Goal: Information Seeking & Learning: Learn about a topic

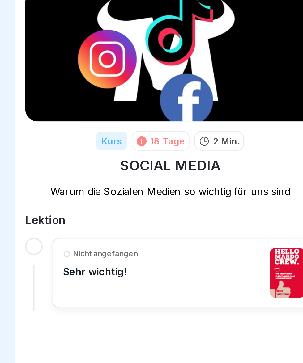
click at [162, 165] on div "Nicht angefangen Sehr wichtig!" at bounding box center [158, 161] width 120 height 25
click at [157, 57] on img at bounding box center [151, 52] width 144 height 65
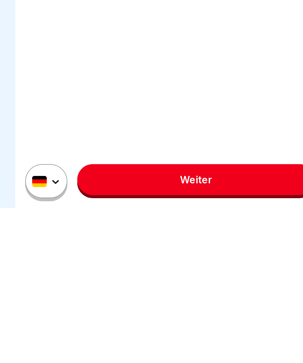
click at [172, 357] on link "Weiter" at bounding box center [164, 348] width 119 height 15
